Goal: Task Accomplishment & Management: Manage account settings

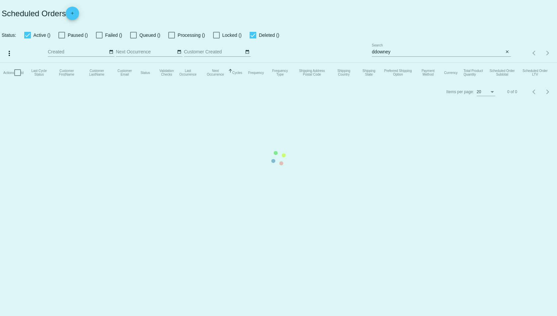
click at [447, 63] on mat-table "Actions Id Last Cycle Status Customer FirstName Customer LastName Customer Emai…" at bounding box center [278, 73] width 557 height 20
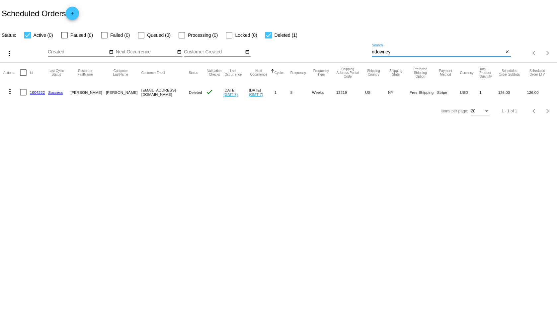
click at [447, 52] on input "ddowney" at bounding box center [438, 51] width 132 height 5
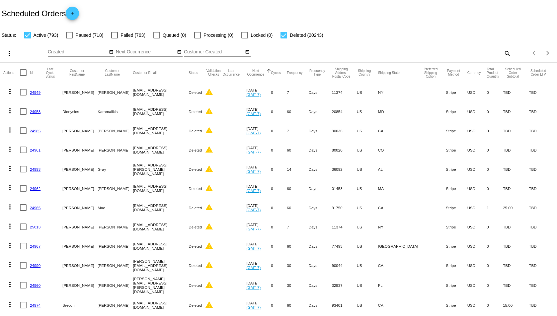
click at [503, 53] on mat-icon "search" at bounding box center [507, 53] width 8 height 10
click at [389, 49] on div "Search" at bounding box center [441, 50] width 139 height 13
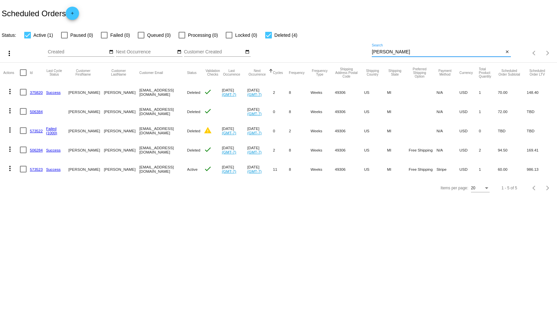
type input "[PERSON_NAME]"
click at [34, 169] on link "573523" at bounding box center [36, 169] width 13 height 4
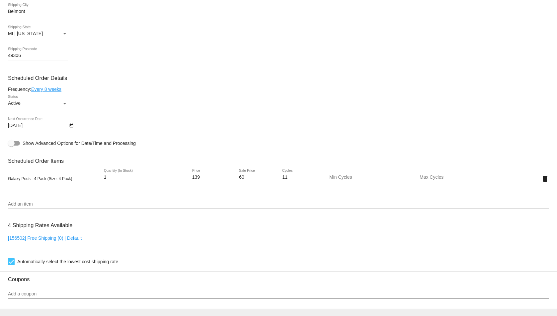
scroll to position [388, 0]
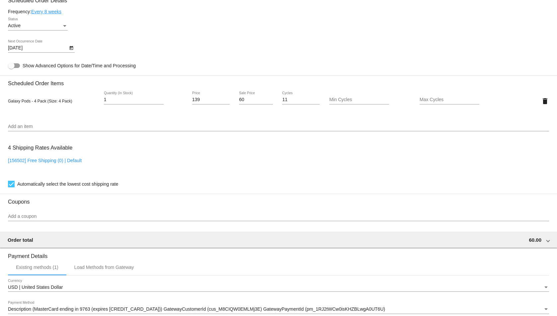
click at [89, 127] on input "Add an item" at bounding box center [278, 126] width 541 height 5
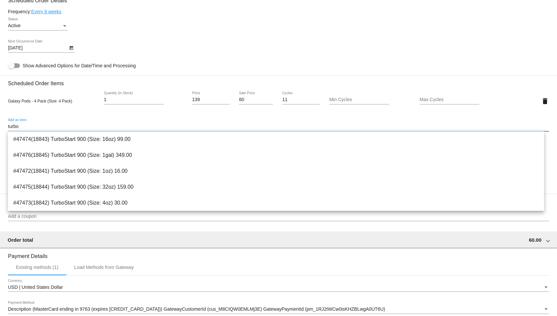
type input "turbo"
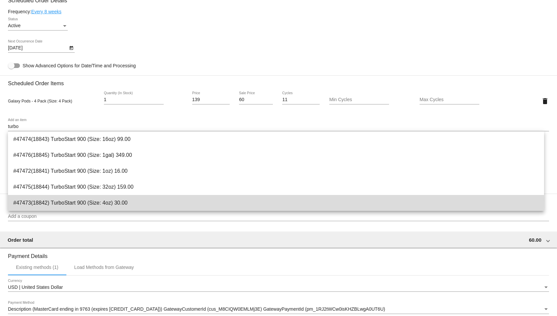
click at [125, 201] on span "#47473(18842) TurboStart 900 (Size: 4oz) 30.00" at bounding box center [276, 203] width 526 height 16
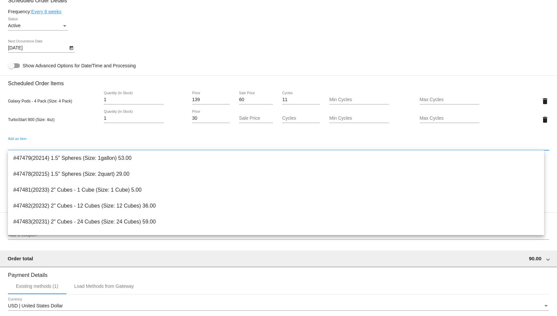
click at [245, 115] on div "Sale Price" at bounding box center [256, 116] width 34 height 13
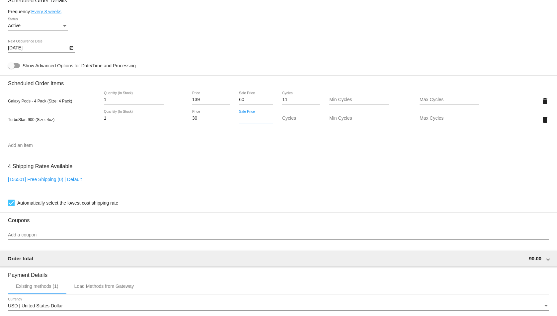
click at [245, 115] on mat-card "Customer 1391385: [PERSON_NAME] [EMAIL_ADDRESS][DOMAIN_NAME] Customer Shipping …" at bounding box center [278, 94] width 557 height 683
click at [202, 50] on div "[DATE] Next Occurrence Date" at bounding box center [278, 49] width 541 height 19
click at [240, 121] on input "Sale Price" at bounding box center [256, 118] width 34 height 5
type input "12"
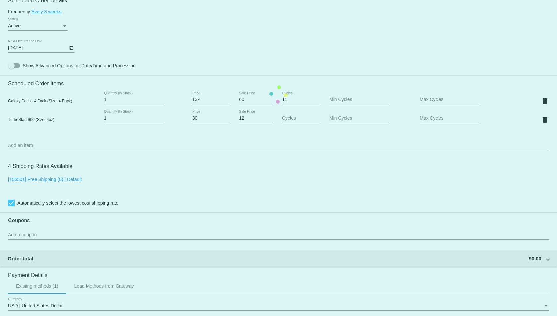
click at [229, 59] on mat-card "Customer 1391385: [PERSON_NAME] [EMAIL_ADDRESS][DOMAIN_NAME] Customer Shipping …" at bounding box center [278, 94] width 557 height 683
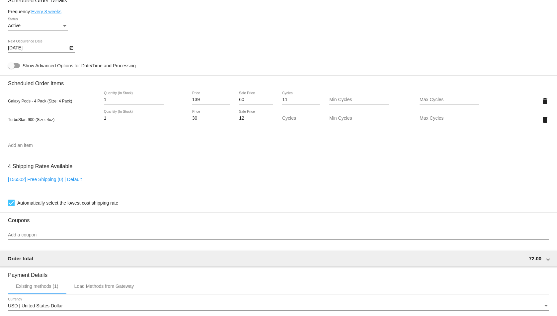
click at [348, 121] on input "Min Cycles" at bounding box center [359, 118] width 60 height 5
type input "1"
click at [423, 114] on mat-card "Customer 1391385: [PERSON_NAME] [EMAIL_ADDRESS][DOMAIN_NAME] Customer Shipping …" at bounding box center [278, 94] width 557 height 683
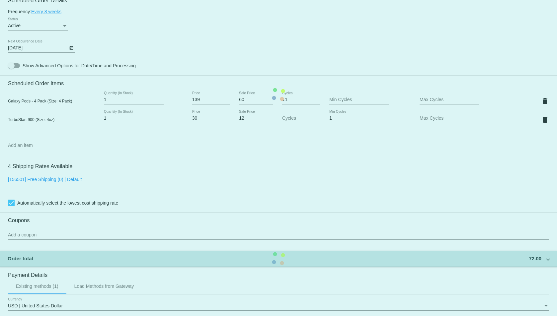
click at [423, 117] on mat-card "Customer 1391385: [PERSON_NAME] [EMAIL_ADDRESS][DOMAIN_NAME] Customer Shipping …" at bounding box center [278, 94] width 557 height 683
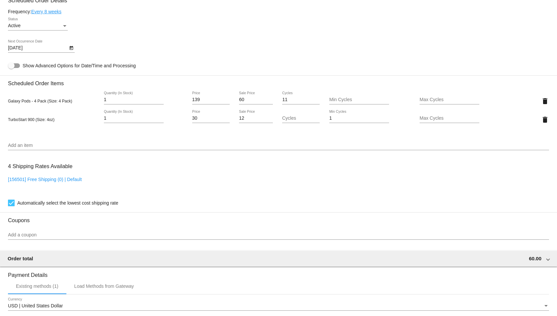
click at [457, 117] on input "Max Cycles" at bounding box center [450, 118] width 60 height 5
type input "1"
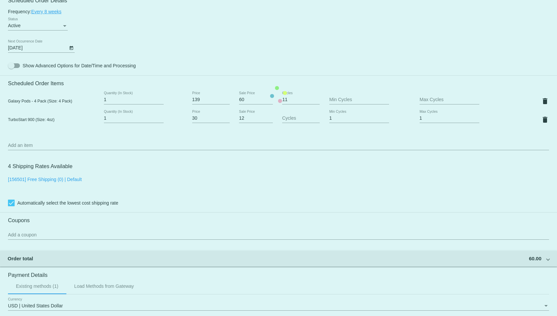
click at [313, 37] on mat-card "Customer 1391385: [PERSON_NAME] [EMAIL_ADDRESS][DOMAIN_NAME] Customer Shipping …" at bounding box center [278, 94] width 557 height 683
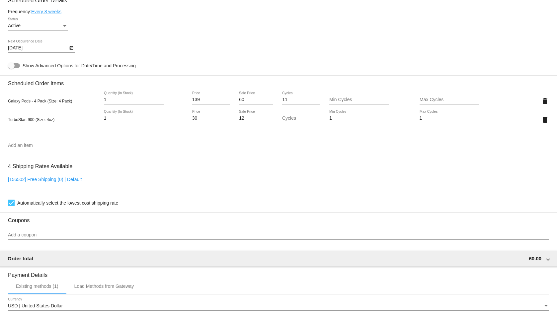
click at [169, 58] on div "[DATE] Next Occurrence Date" at bounding box center [278, 49] width 541 height 19
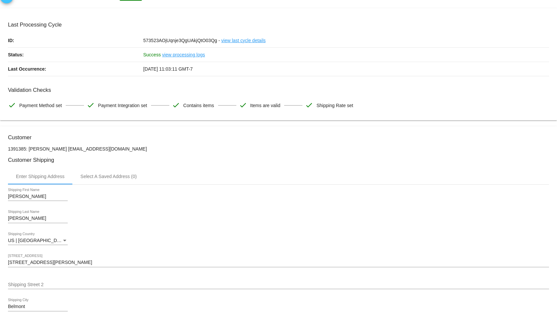
scroll to position [0, 0]
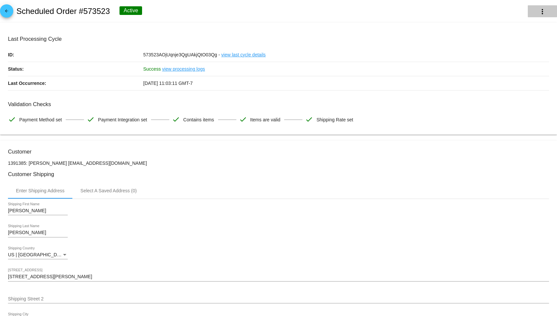
click at [540, 12] on mat-icon "more_vert" at bounding box center [543, 12] width 8 height 8
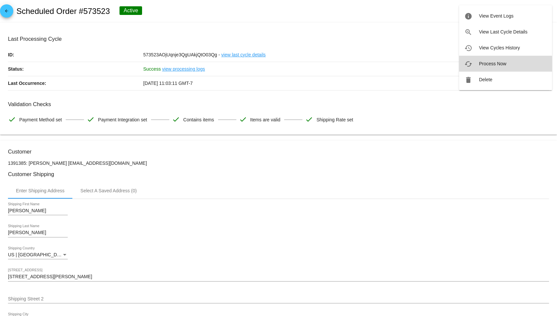
click at [499, 65] on span "Process Now" at bounding box center [492, 63] width 27 height 5
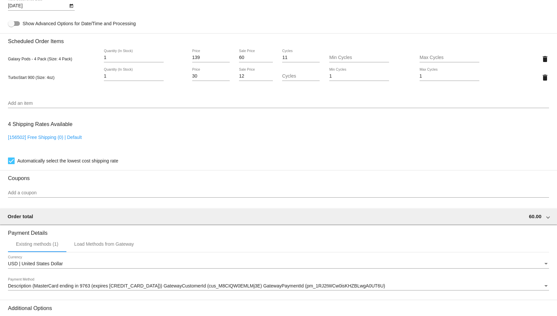
scroll to position [507, 0]
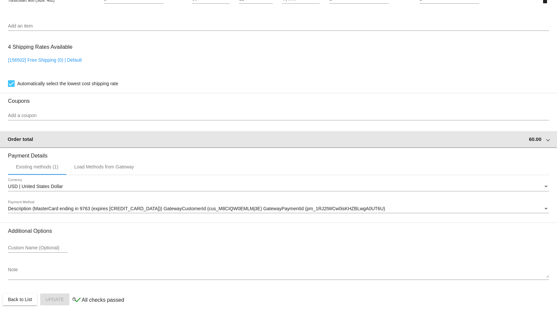
click at [115, 145] on mat-expansion-panel-header "Order total 60.00" at bounding box center [279, 140] width 558 height 16
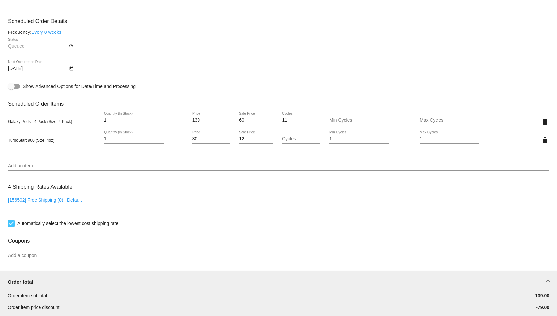
scroll to position [352, 0]
